Goal: Task Accomplishment & Management: Manage account settings

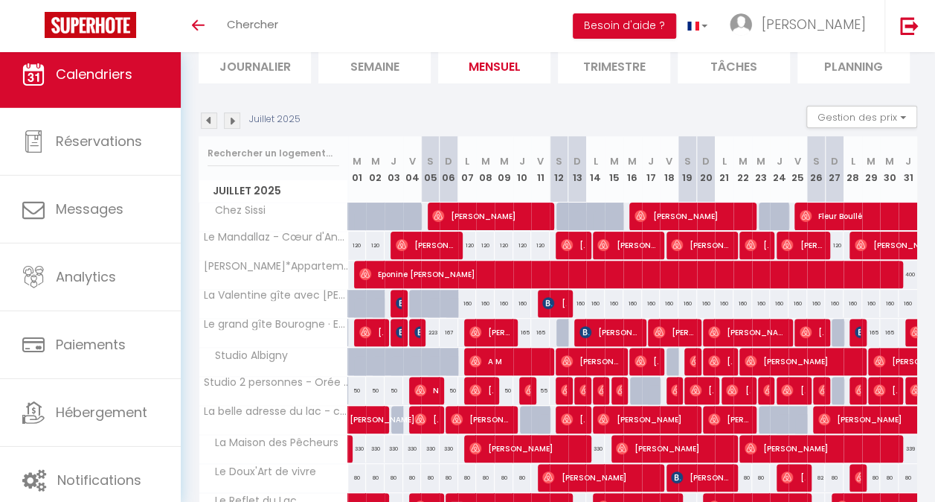
scroll to position [73, 0]
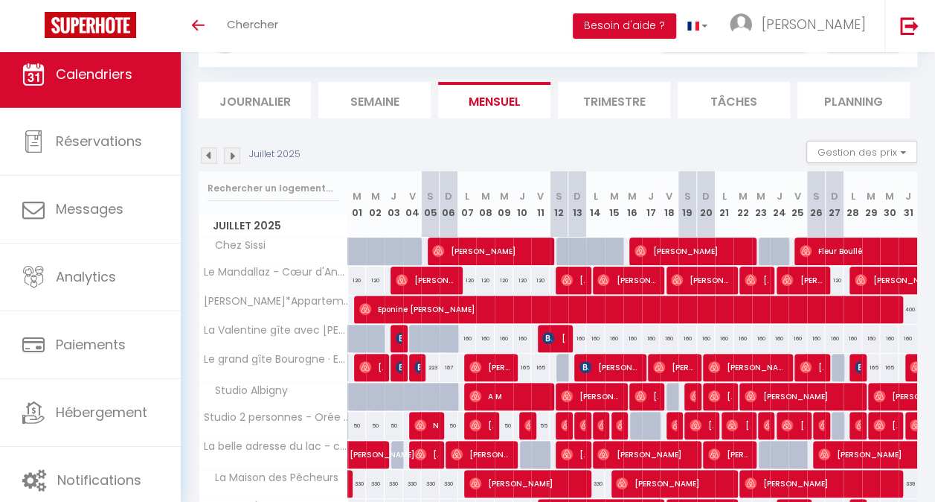
click at [237, 159] on img at bounding box center [232, 155] width 16 height 16
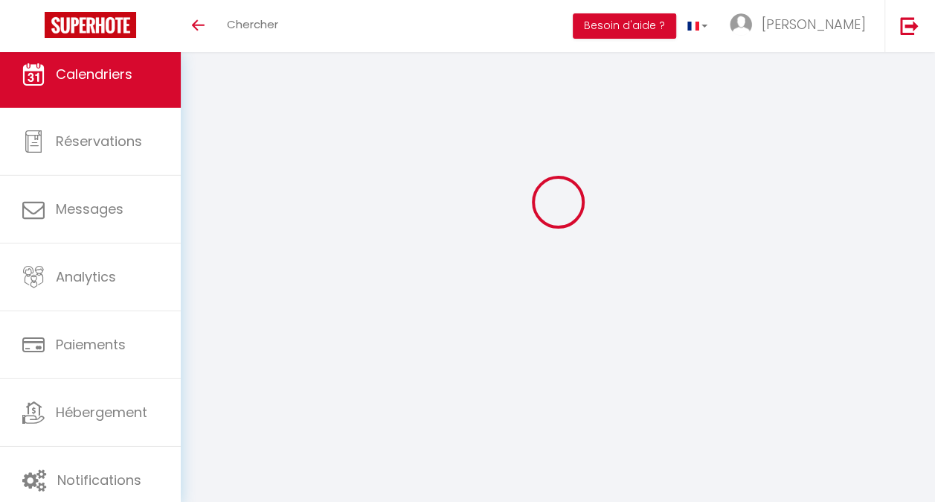
scroll to position [52, 0]
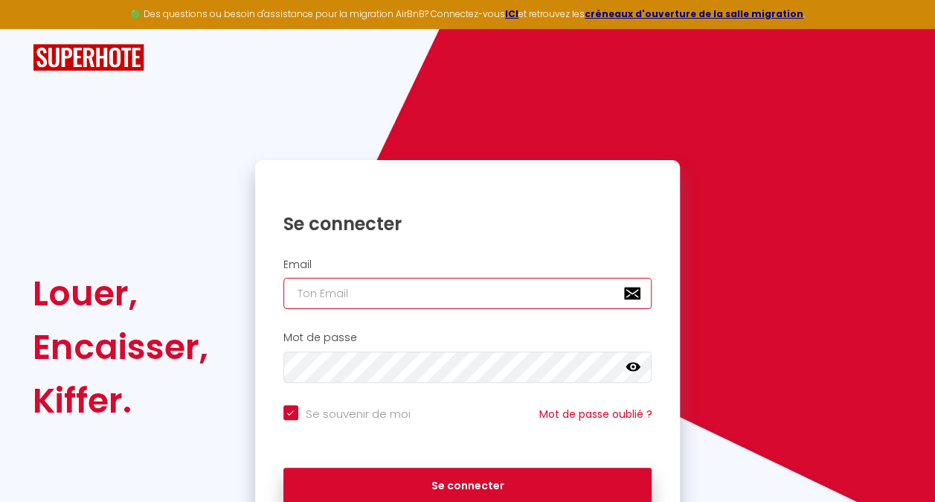
type input "[EMAIL_ADDRESS][DOMAIN_NAME]"
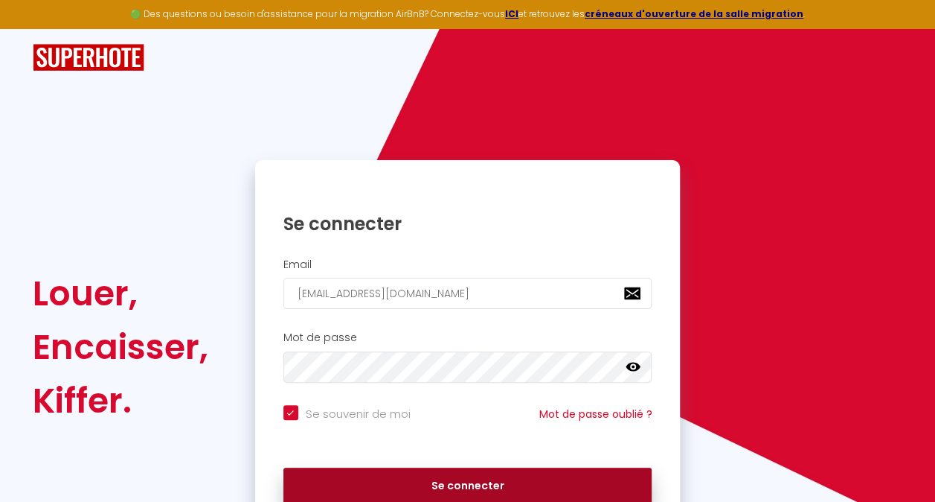
click at [451, 481] on button "Se connecter" at bounding box center [468, 485] width 369 height 37
checkbox input "true"
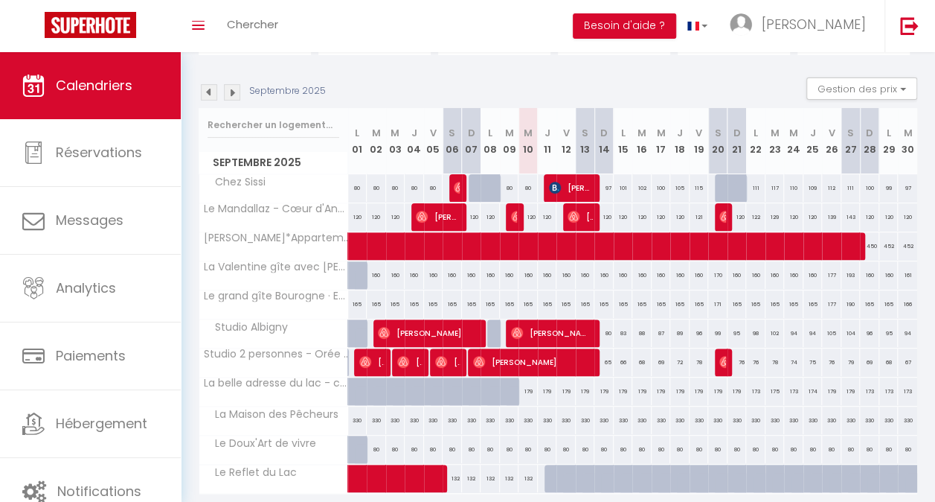
scroll to position [140, 0]
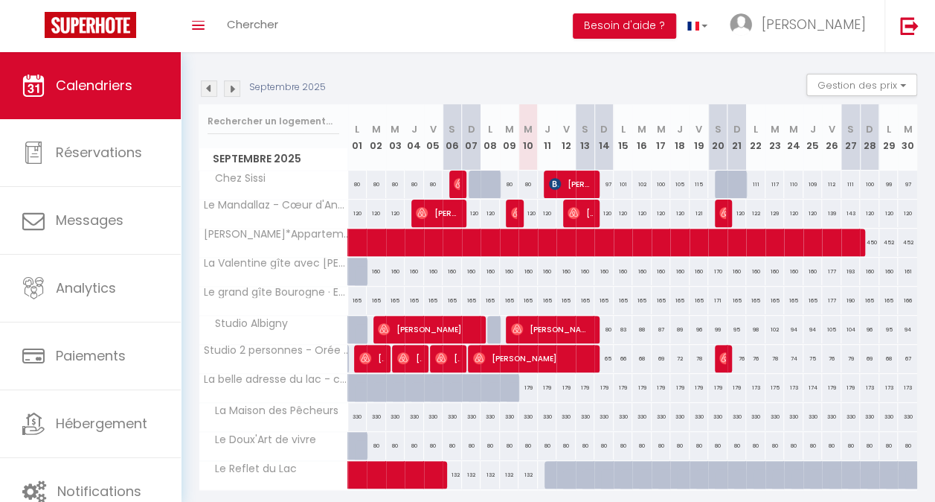
click at [210, 93] on img at bounding box center [209, 88] width 16 height 16
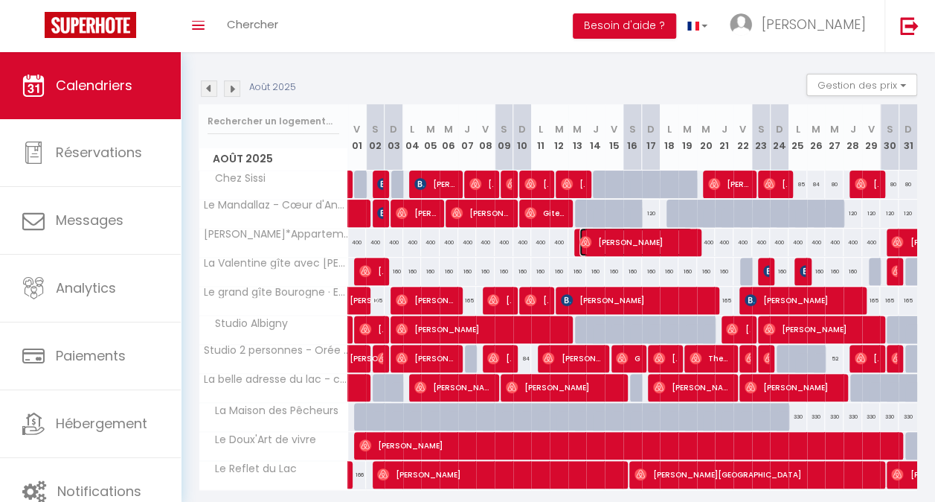
click at [588, 246] on span "[PERSON_NAME]" at bounding box center [636, 242] width 113 height 28
select select "OK"
select select "0"
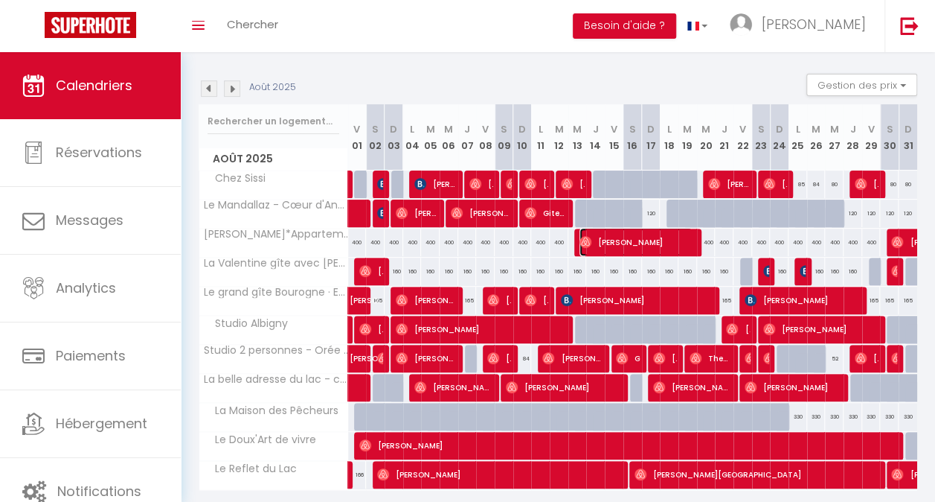
select select "1"
select select
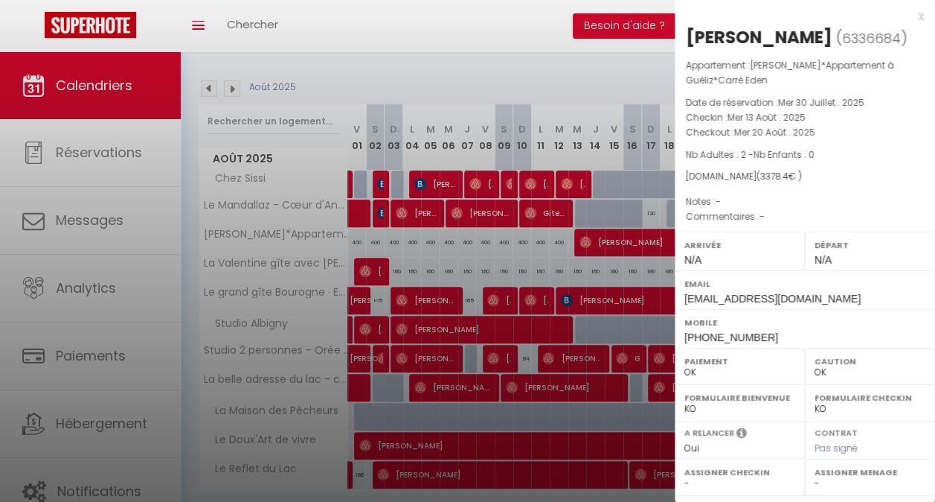
drag, startPoint x: 686, startPoint y: 41, endPoint x: 789, endPoint y: 35, distance: 102.9
click at [789, 35] on h2 "[PERSON_NAME] ( 6336684 )" at bounding box center [805, 37] width 238 height 25
copy h2 "[PERSON_NAME]"
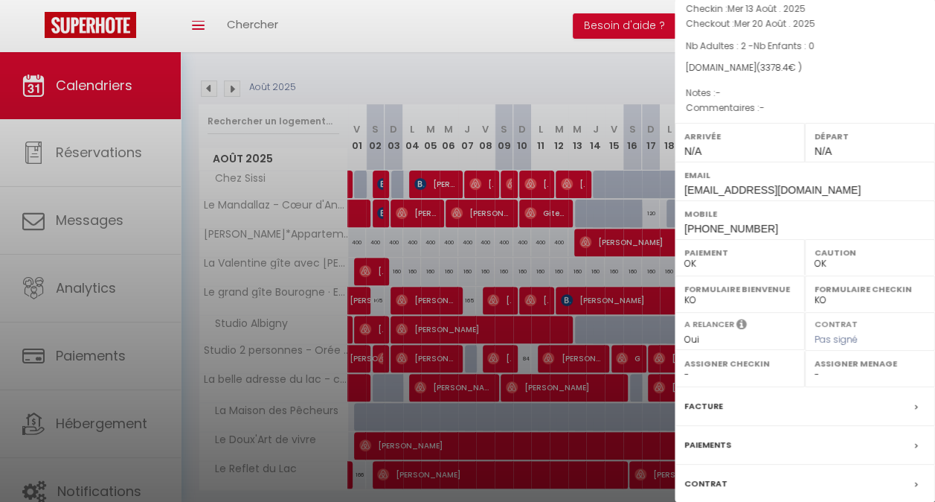
scroll to position [203, 0]
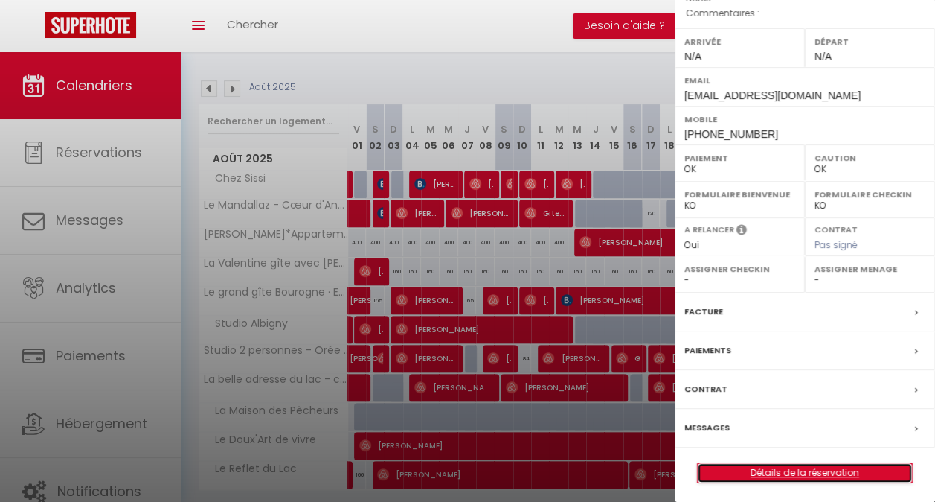
click at [810, 472] on link "Détails de la réservation" at bounding box center [805, 472] width 214 height 19
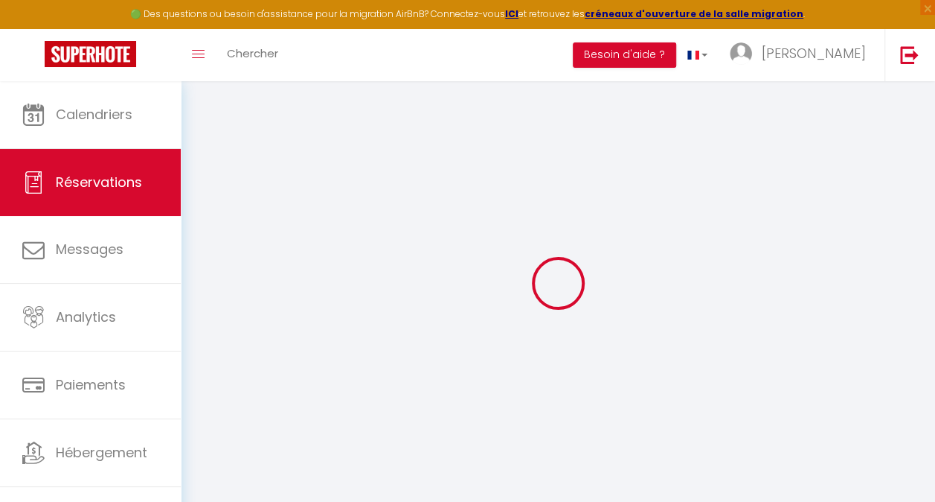
select select
checkbox input "false"
select select
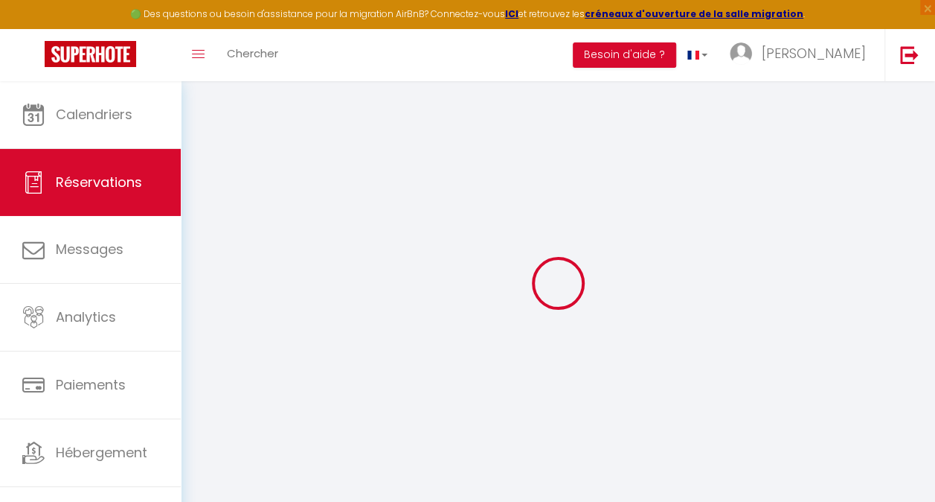
select select
checkbox input "false"
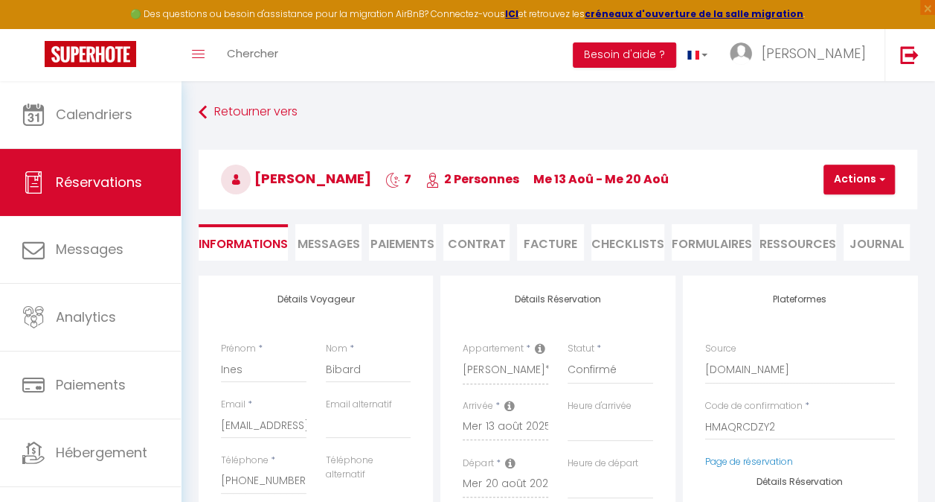
select select
type input "570"
select select
checkbox input "false"
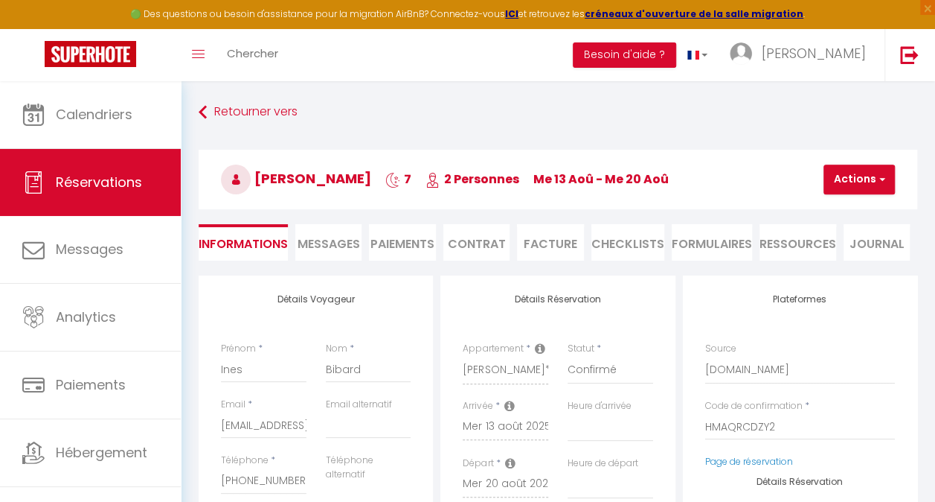
select select
checkbox input "false"
select select
click at [737, 460] on link "Page de réservation" at bounding box center [749, 461] width 88 height 13
